Goal: Information Seeking & Learning: Learn about a topic

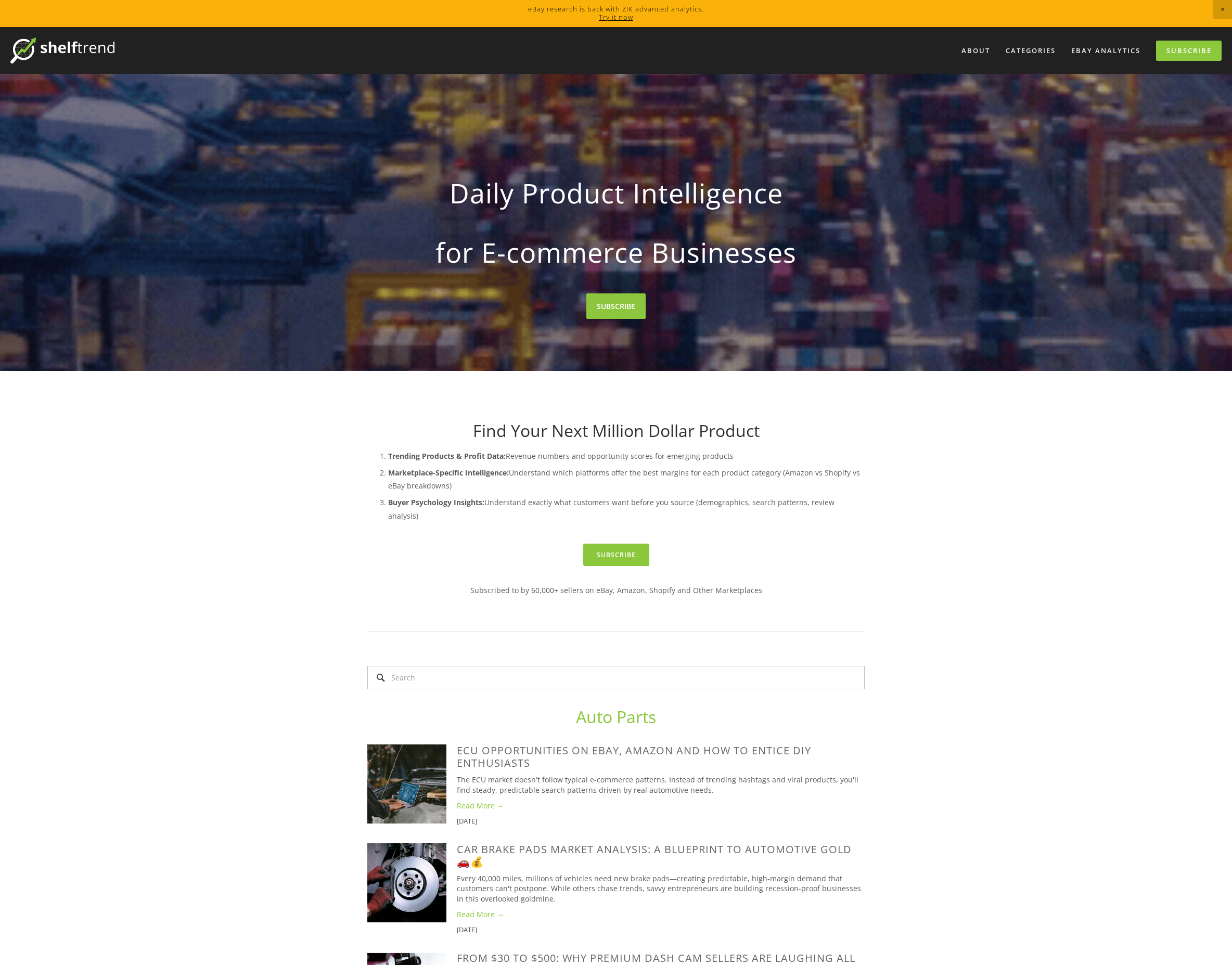
scroll to position [1, 0]
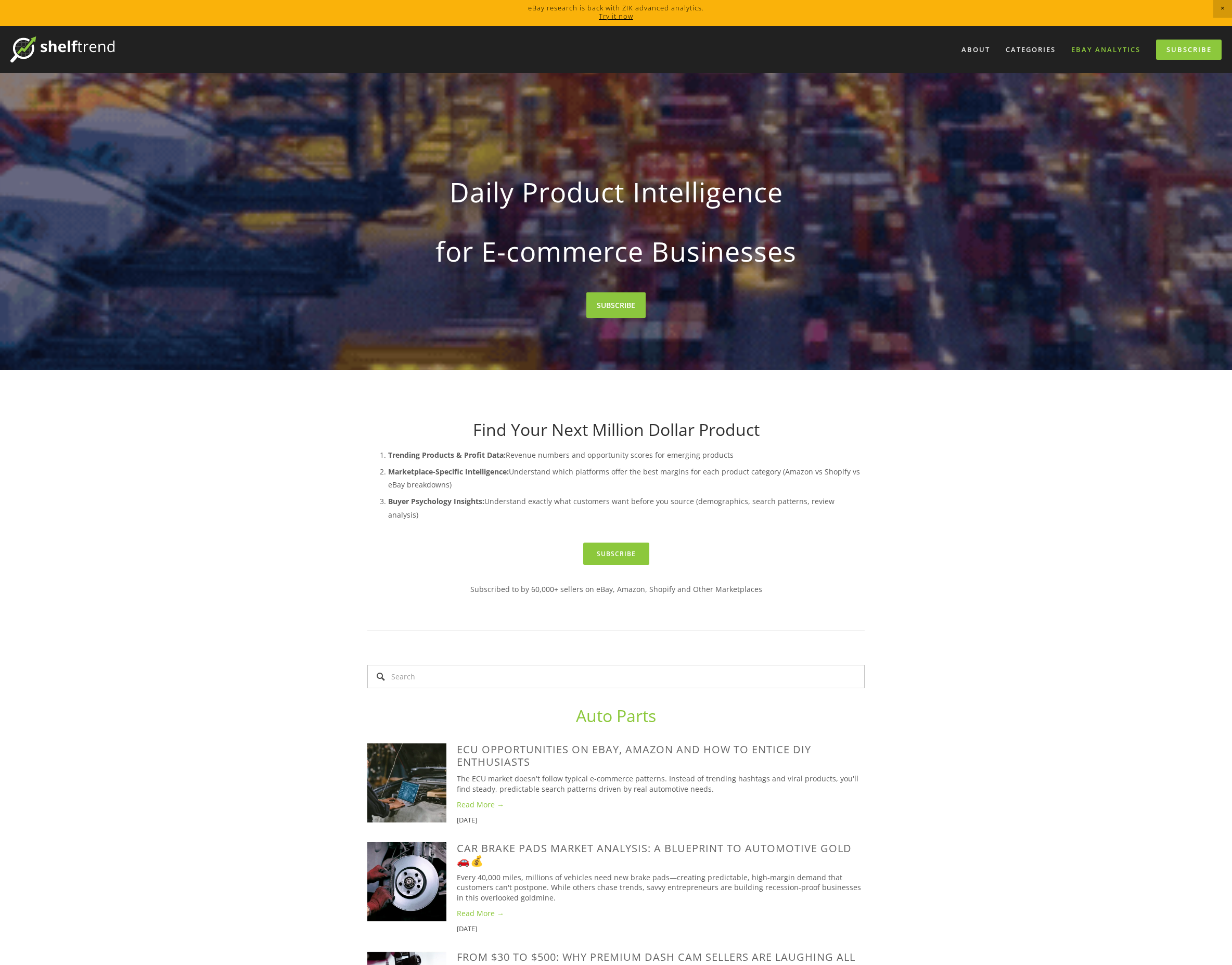
click at [1092, 49] on link "eBay Analytics" at bounding box center [1106, 49] width 83 height 17
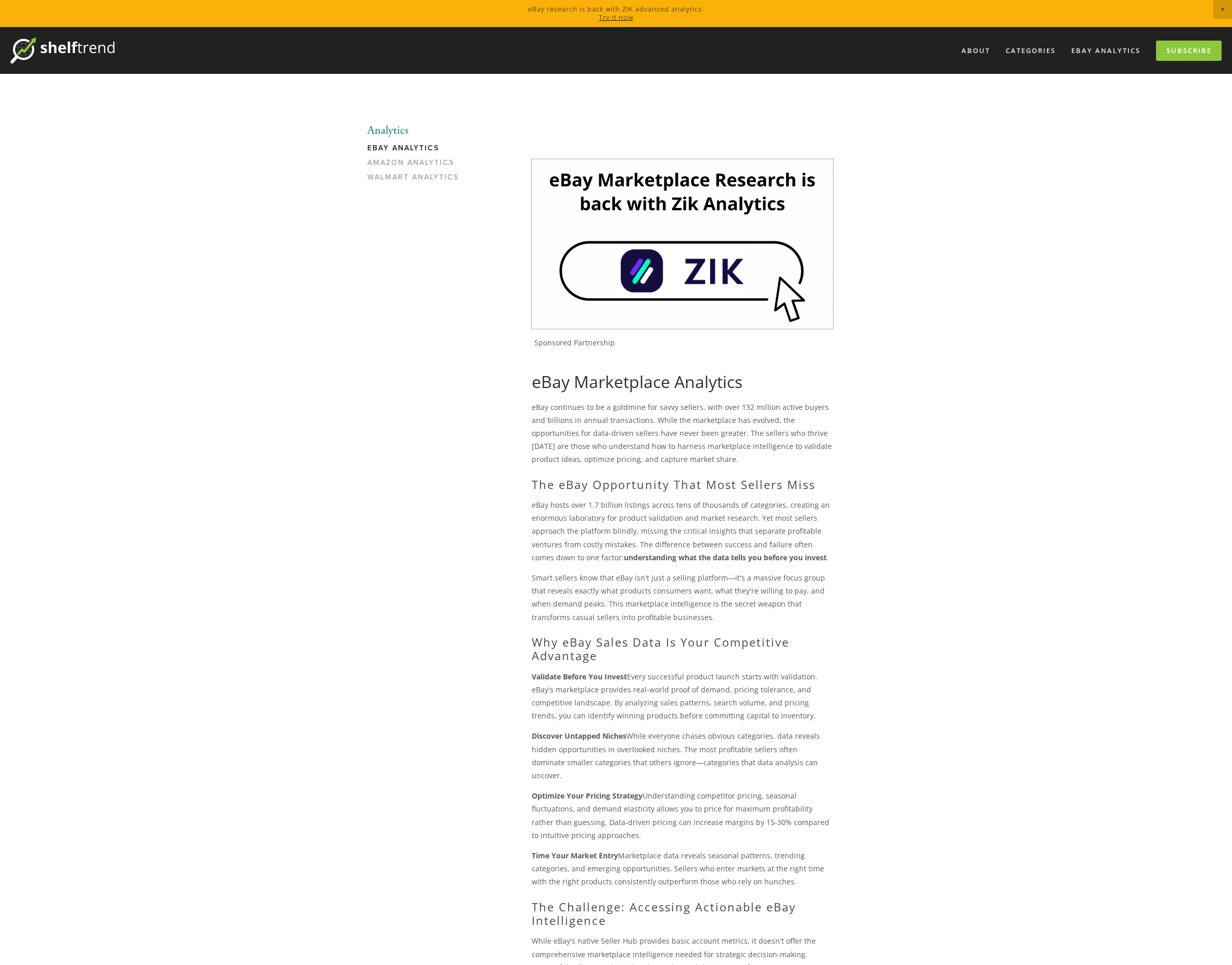
click at [695, 267] on html "eBay research is back with ZIK advanced analytics. Try it now About Categories …" at bounding box center [616, 837] width 1232 height 1674
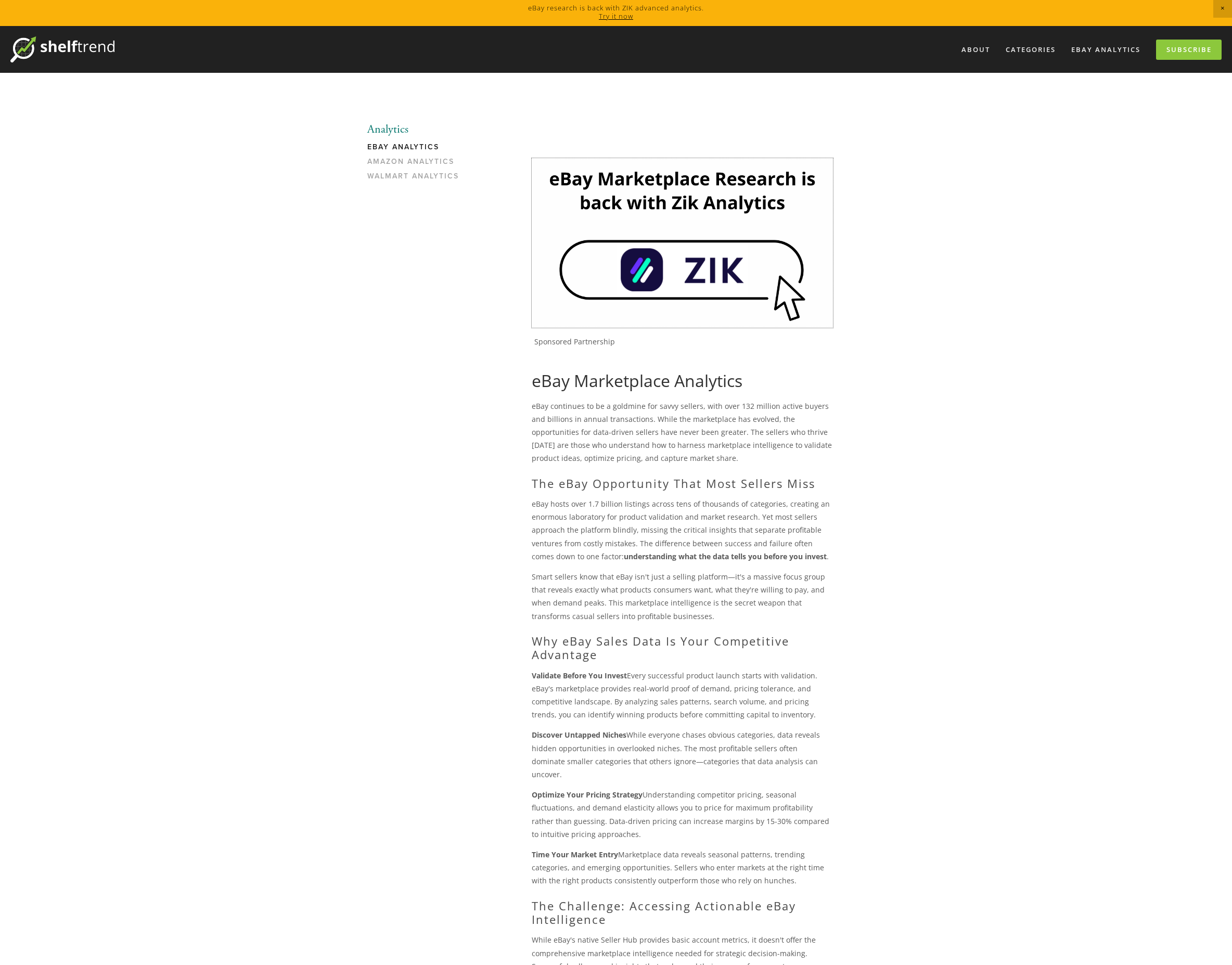
scroll to position [4, 0]
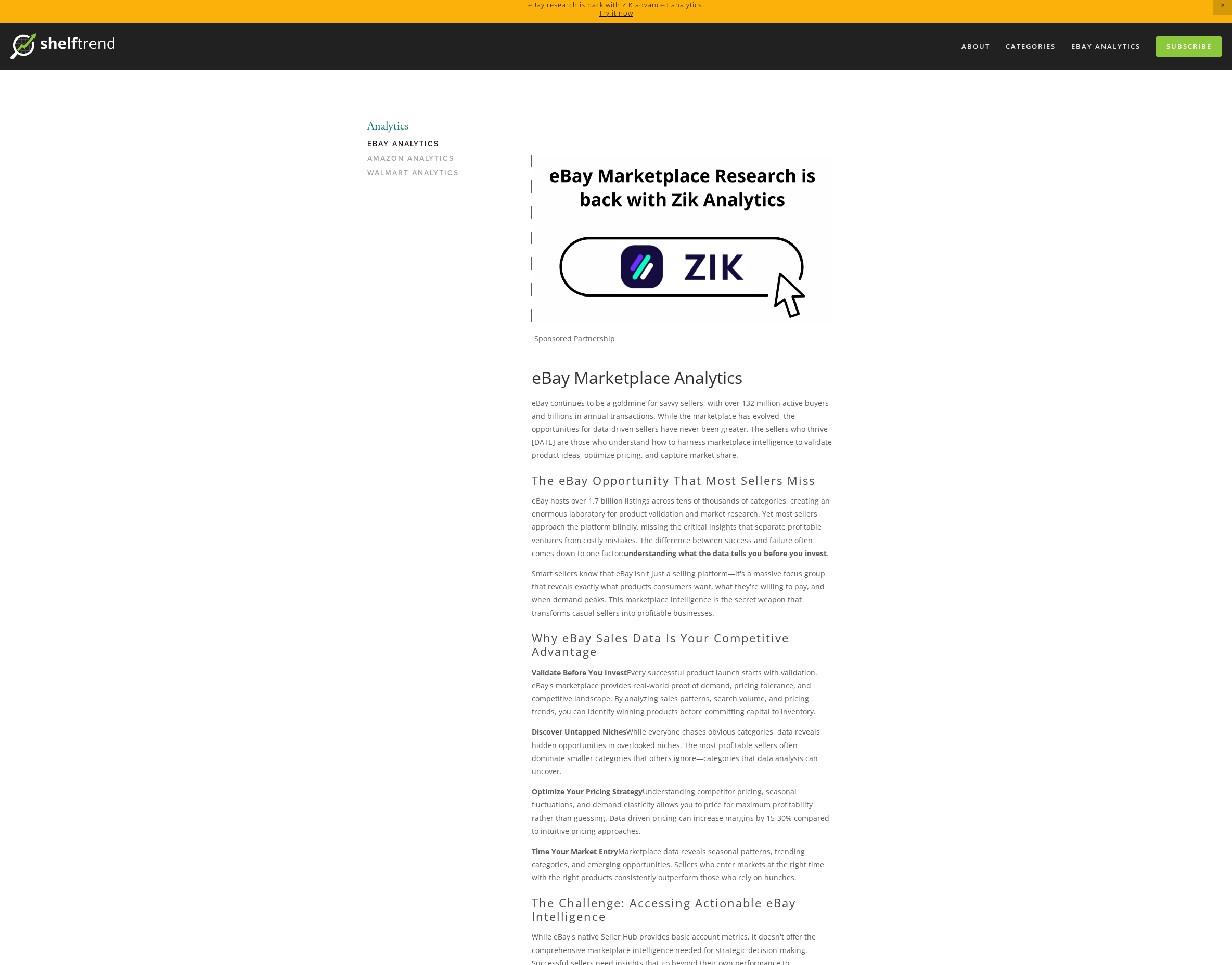
click at [689, 266] on html "eBay research is back with ZIK advanced analytics. Try it now About Categories …" at bounding box center [616, 833] width 1232 height 1674
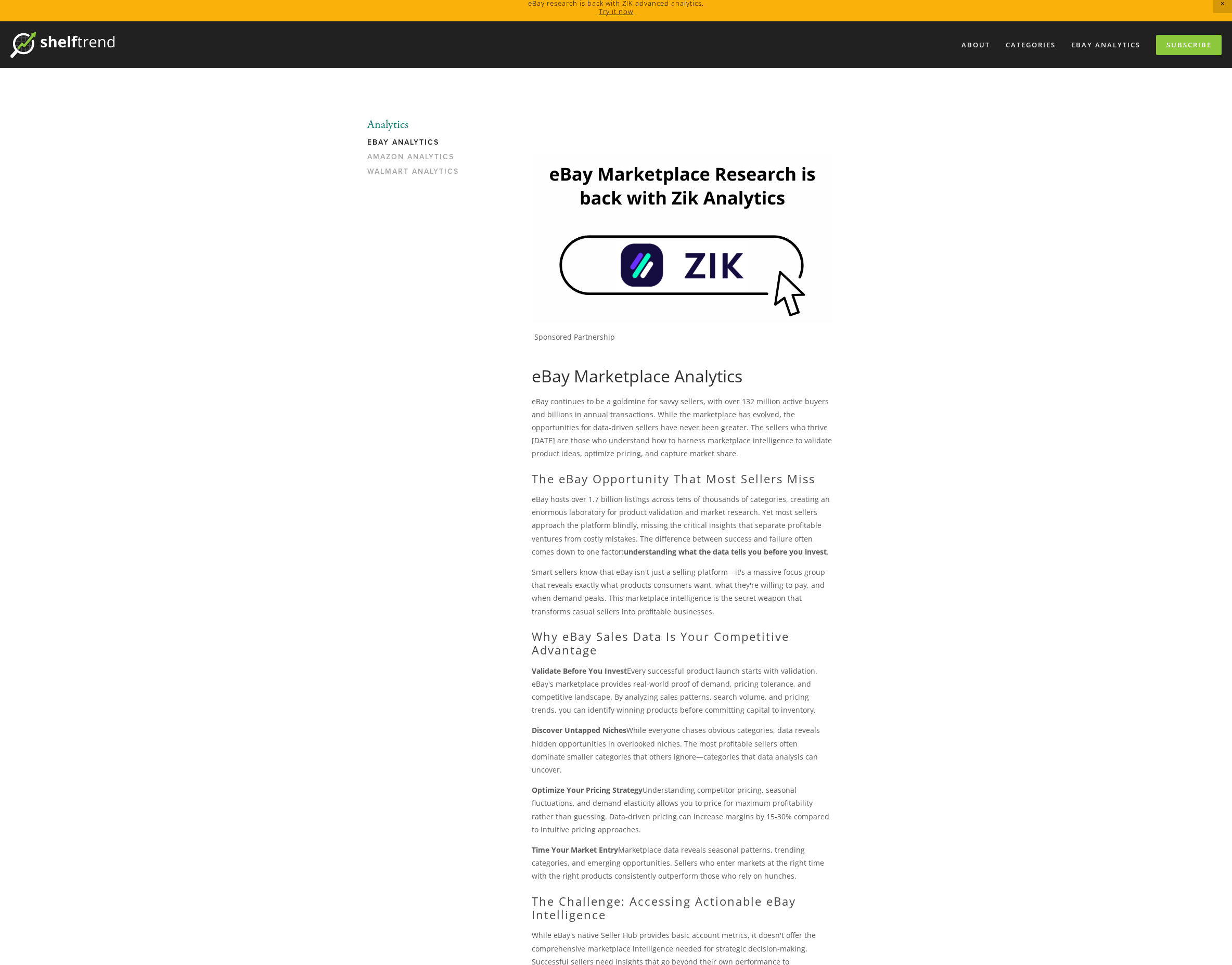
click at [687, 259] on img at bounding box center [682, 238] width 301 height 169
